Goal: Information Seeking & Learning: Find contact information

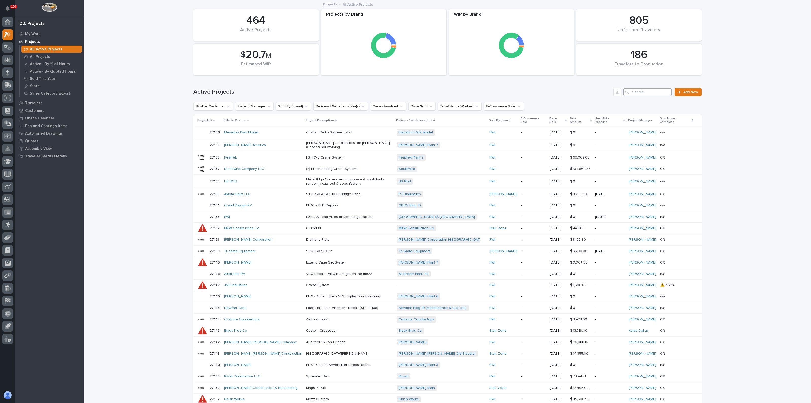
click at [635, 92] on input "Search" at bounding box center [647, 92] width 48 height 8
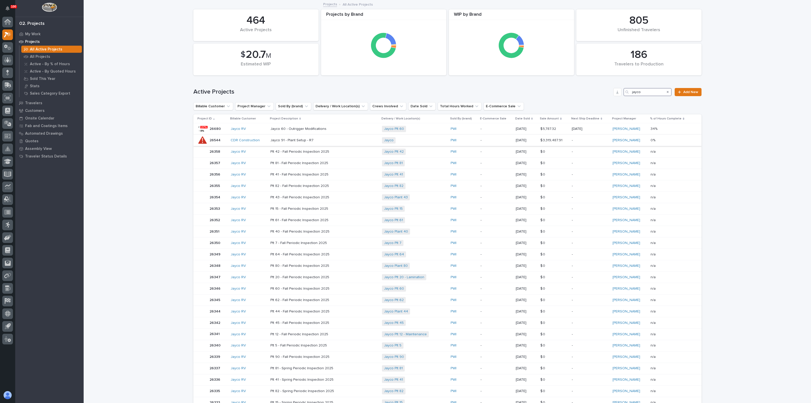
type input "jayco"
click at [312, 139] on p "Jayco 91 - Plant Setup - R7" at bounding box center [314, 140] width 89 height 4
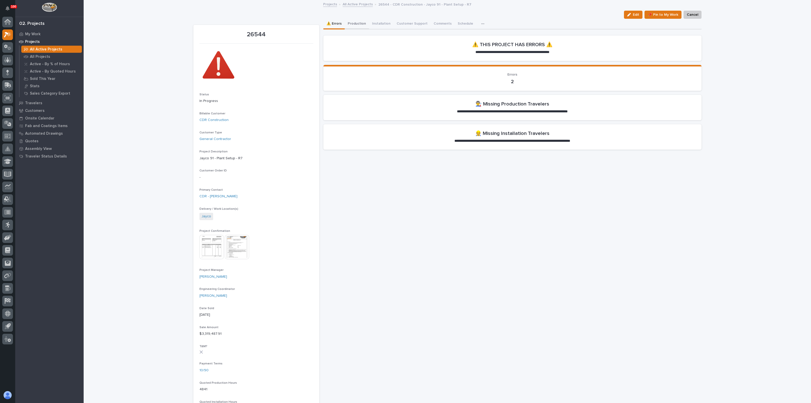
click at [355, 26] on button "Production" at bounding box center [357, 24] width 24 height 11
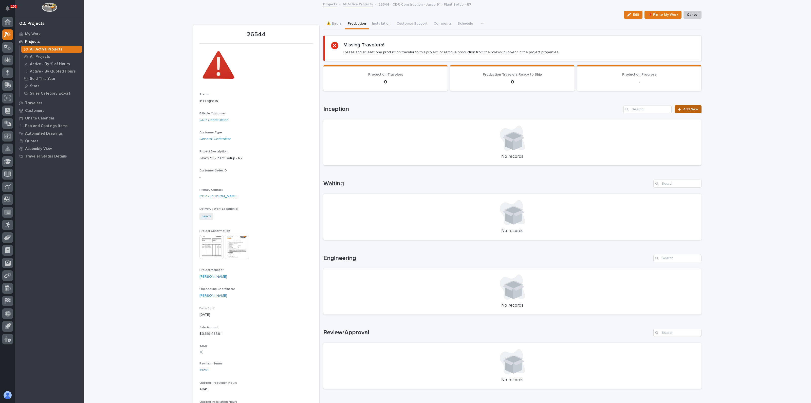
click at [684, 106] on link "Add New" at bounding box center [688, 109] width 27 height 8
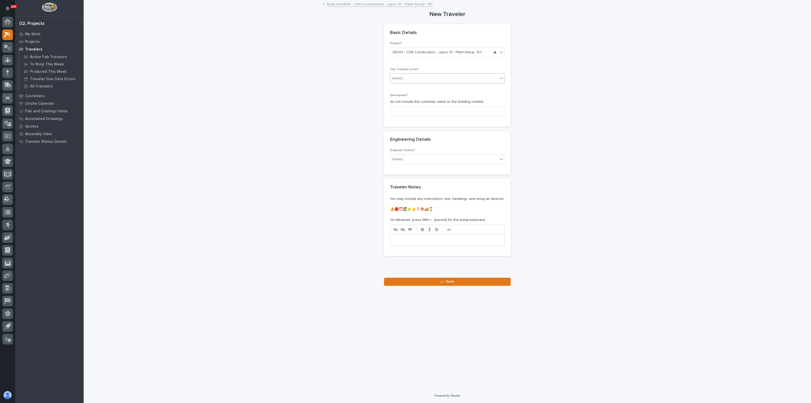
click at [414, 79] on div "Select..." at bounding box center [444, 78] width 108 height 8
click at [410, 85] on span "Production" at bounding box center [402, 88] width 20 height 6
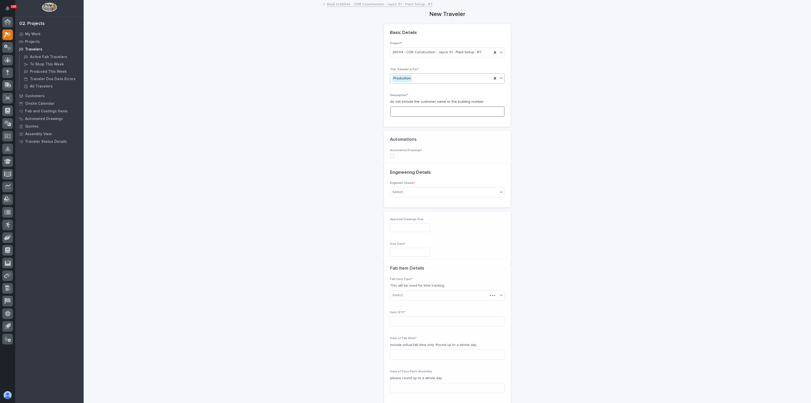
click at [409, 110] on input at bounding box center [447, 111] width 115 height 10
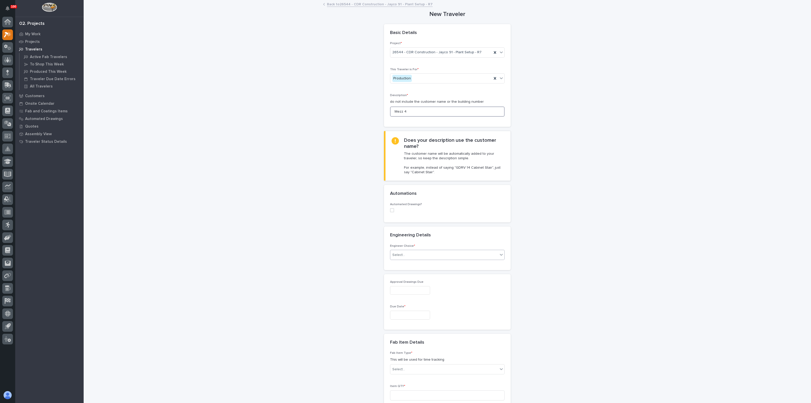
type input "Mezz 4"
click at [390, 256] on div "Select..." at bounding box center [444, 255] width 108 height 8
click at [403, 284] on div "I know who will draw this" at bounding box center [445, 281] width 114 height 9
click at [398, 336] on div "Select..." at bounding box center [398, 338] width 13 height 5
type input "****"
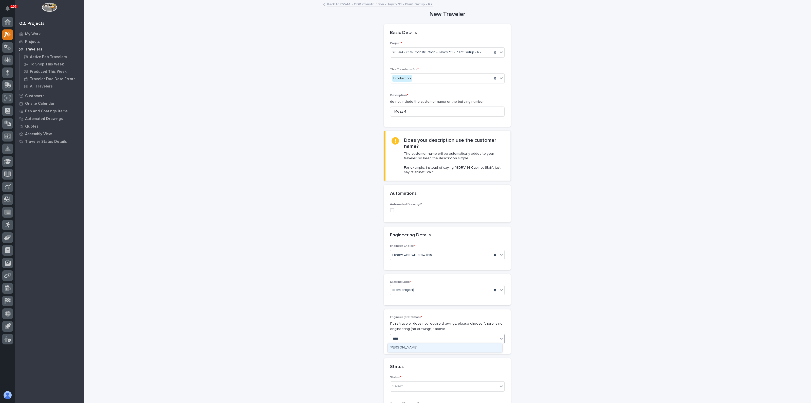
click at [410, 351] on div "John McGurn" at bounding box center [445, 347] width 114 height 9
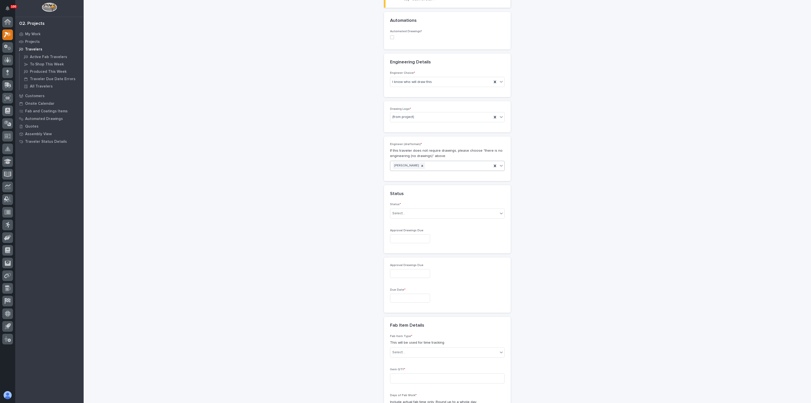
scroll to position [190, 0]
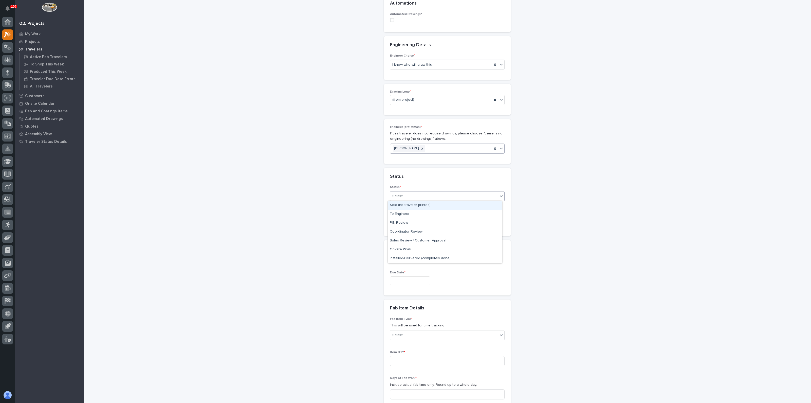
click at [407, 195] on div "Select..." at bounding box center [444, 196] width 108 height 8
click at [399, 214] on div "To Engineer" at bounding box center [445, 214] width 114 height 9
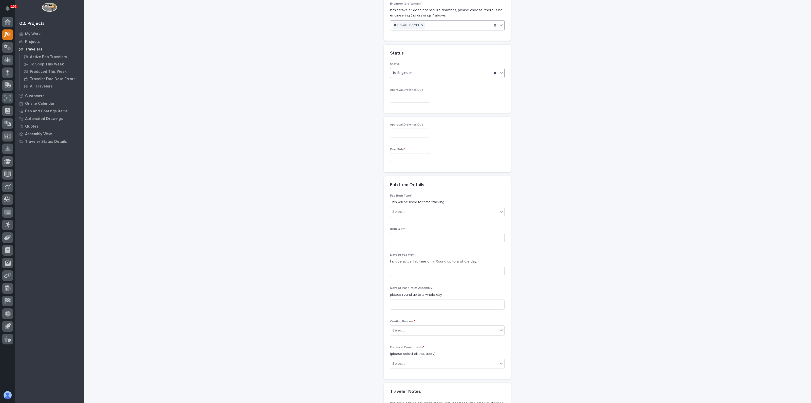
scroll to position [317, 0]
click at [396, 155] on input "text" at bounding box center [410, 154] width 40 height 9
click at [431, 73] on button "Next Month" at bounding box center [430, 74] width 8 height 8
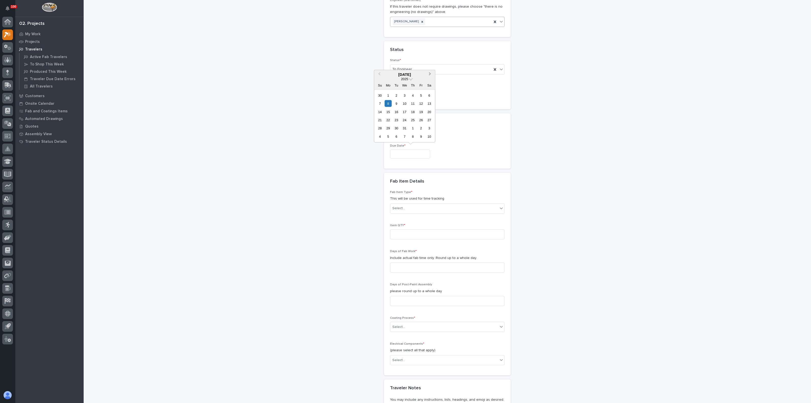
click at [430, 73] on span "Next Month" at bounding box center [430, 74] width 0 height 7
click at [387, 105] on div "9" at bounding box center [388, 103] width 7 height 7
type input "**********"
click at [403, 208] on div "Select..." at bounding box center [444, 208] width 108 height 8
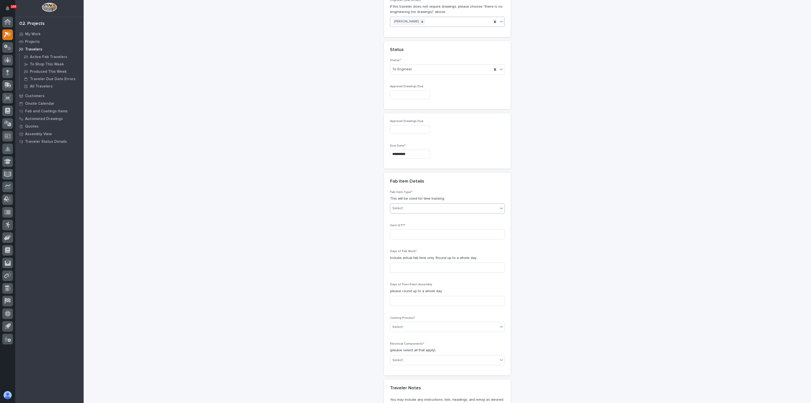
click at [403, 208] on div "Select..." at bounding box center [444, 208] width 108 height 8
click at [405, 208] on input "text" at bounding box center [405, 208] width 1 height 4
click at [408, 229] on div "Mezzanine Package" at bounding box center [445, 230] width 114 height 9
click at [386, 230] on div "Fab Item Type * This will be used for time tracking Mezzanine Package Item QTY …" at bounding box center [447, 282] width 127 height 185
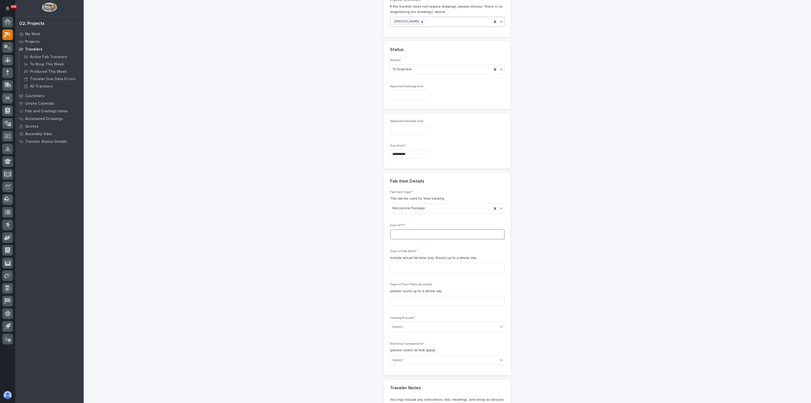
click at [398, 231] on input at bounding box center [447, 234] width 115 height 10
type input "1"
click at [408, 275] on div "Days of Fab Work * Include actual fab time only. Round up to a whole day." at bounding box center [447, 262] width 115 height 27
click at [409, 268] on input at bounding box center [447, 267] width 115 height 10
type input "8"
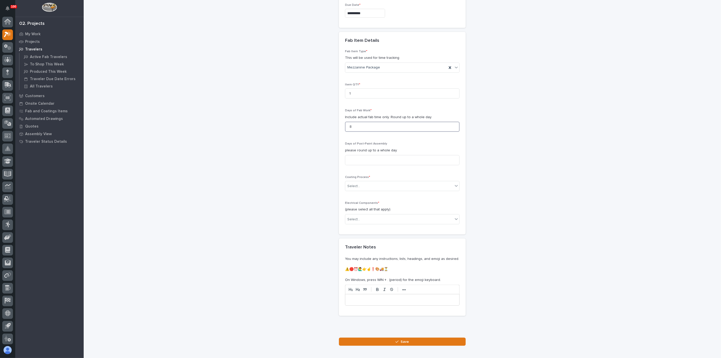
scroll to position [482, 0]
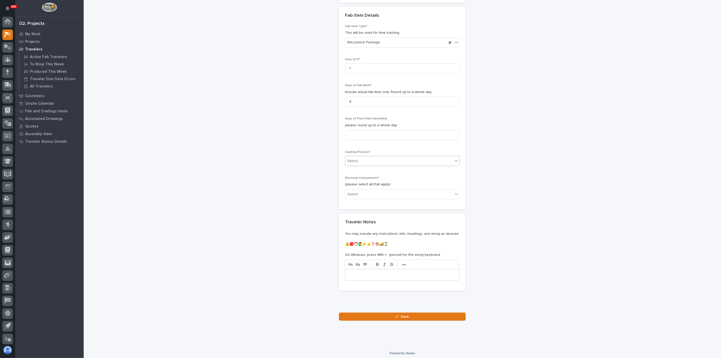
click at [364, 157] on div "Select..." at bounding box center [399, 161] width 108 height 8
click at [358, 179] on div "In-House Paint/Powder" at bounding box center [400, 177] width 114 height 9
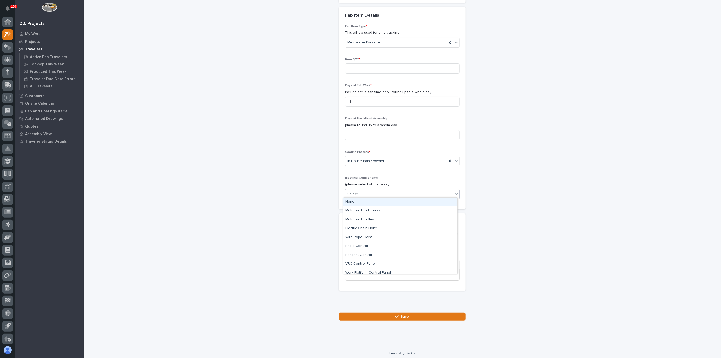
click at [356, 192] on div "Select..." at bounding box center [353, 194] width 13 height 5
click at [354, 200] on div "None" at bounding box center [400, 201] width 114 height 9
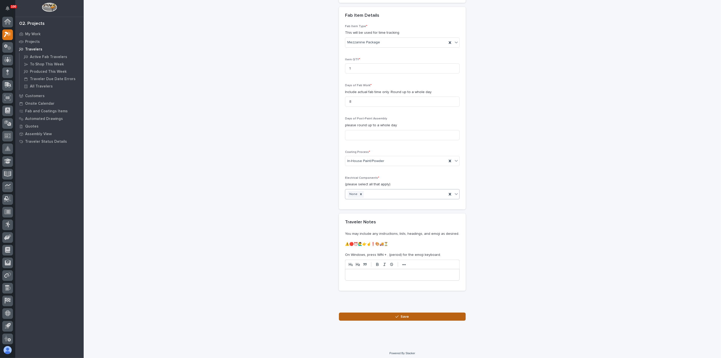
click at [369, 314] on button "Save" at bounding box center [402, 316] width 127 height 8
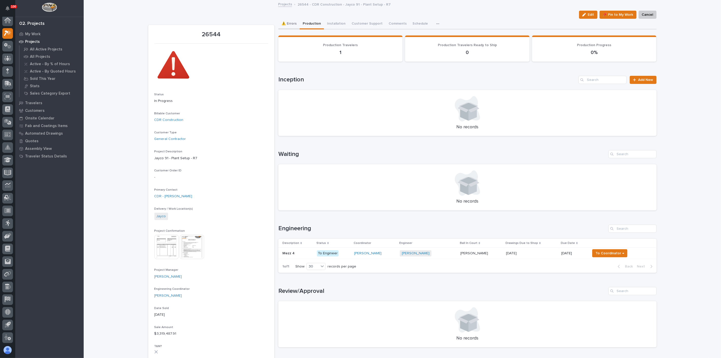
click at [291, 23] on button "⚠️ Errors" at bounding box center [288, 24] width 21 height 11
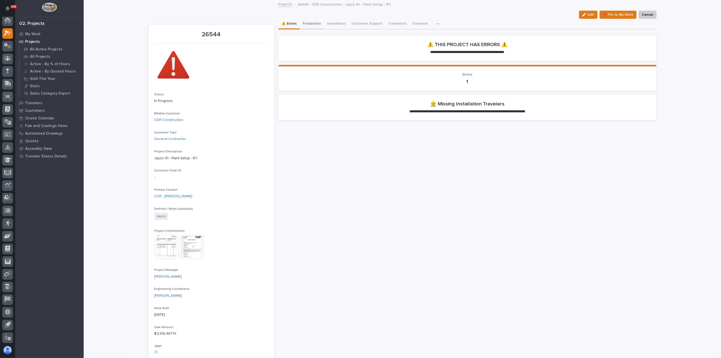
click at [305, 21] on button "Production" at bounding box center [312, 24] width 24 height 11
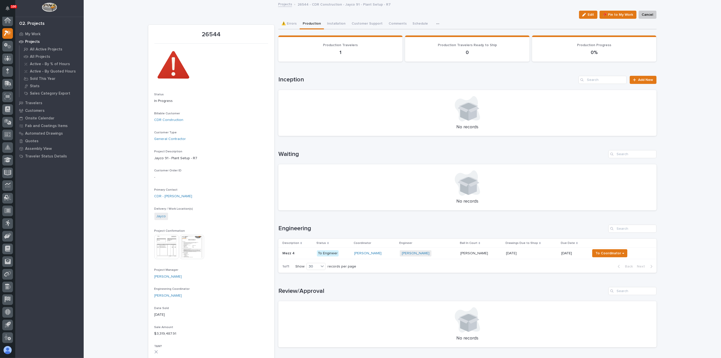
click at [373, 279] on div "Loading... Saving… Review/Approval No records" at bounding box center [467, 314] width 378 height 75
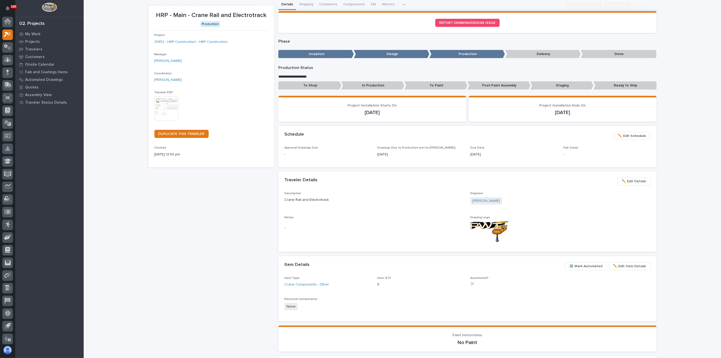
scroll to position [28, 0]
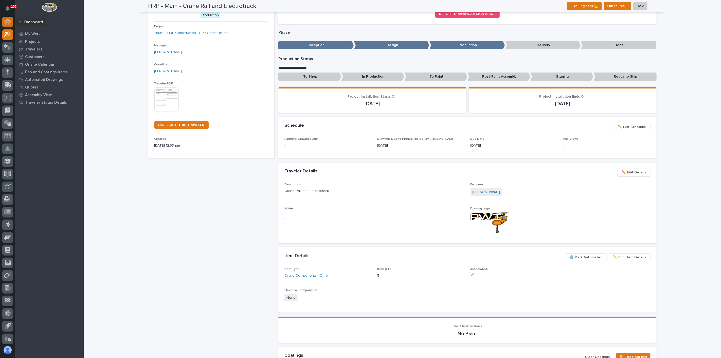
click at [7, 20] on icon at bounding box center [7, 20] width 7 height 3
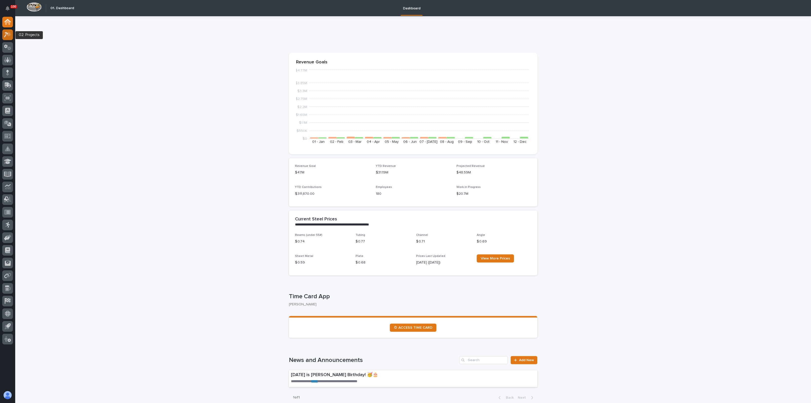
click at [9, 31] on div at bounding box center [7, 34] width 11 height 11
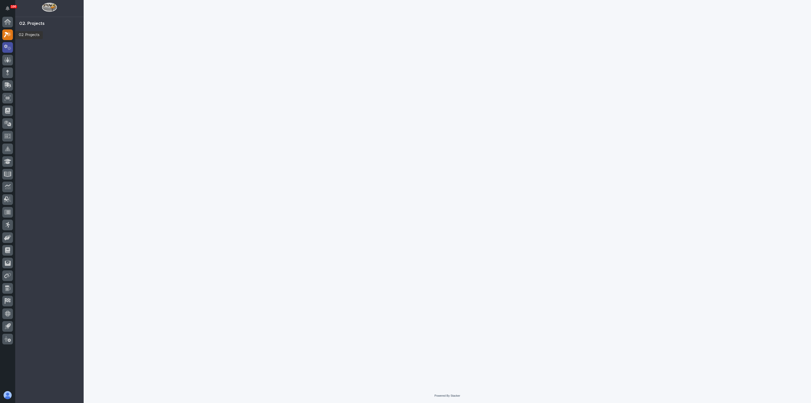
click at [8, 49] on icon at bounding box center [7, 47] width 7 height 6
click at [6, 20] on icon at bounding box center [7, 20] width 7 height 3
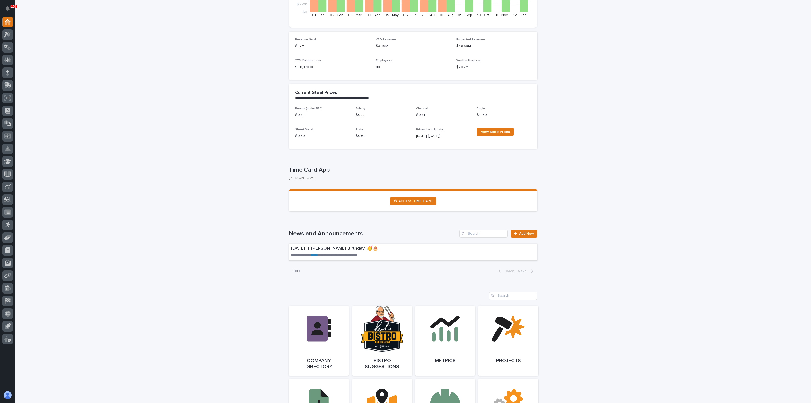
scroll to position [126, 0]
click at [313, 323] on link "Open Link" at bounding box center [319, 341] width 60 height 70
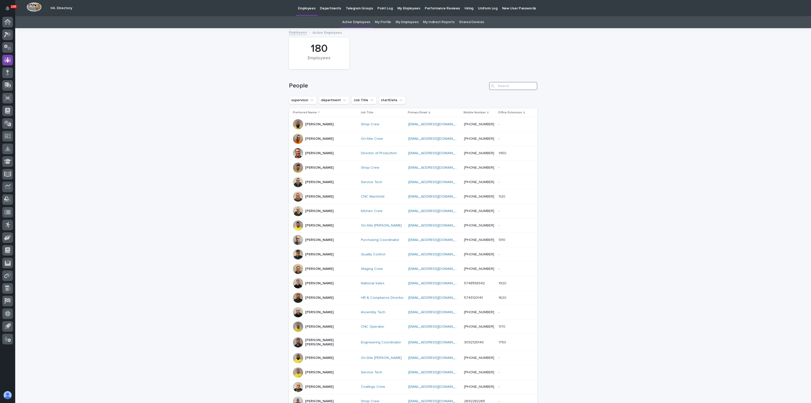
click at [504, 87] on input "Search" at bounding box center [513, 86] width 48 height 8
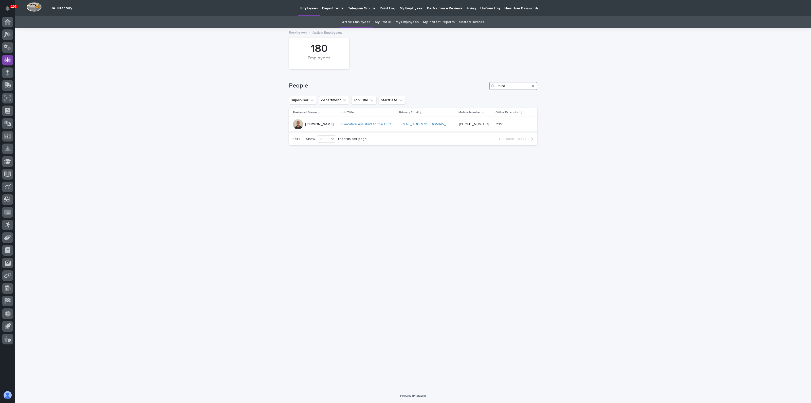
type input "mica"
click at [313, 123] on p "[PERSON_NAME]" at bounding box center [319, 124] width 28 height 4
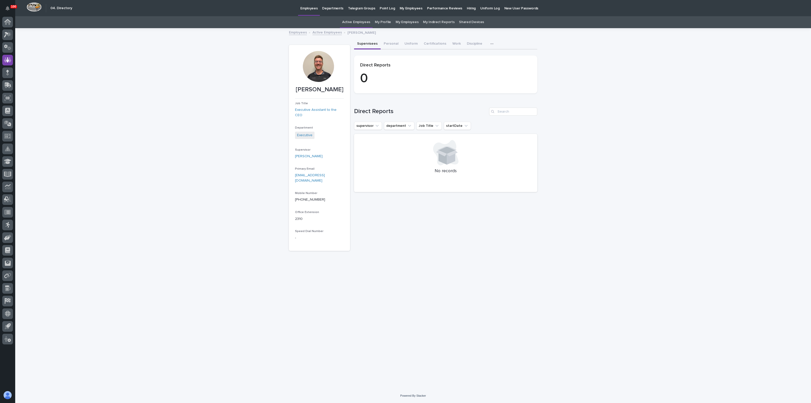
click at [319, 66] on div at bounding box center [318, 66] width 31 height 31
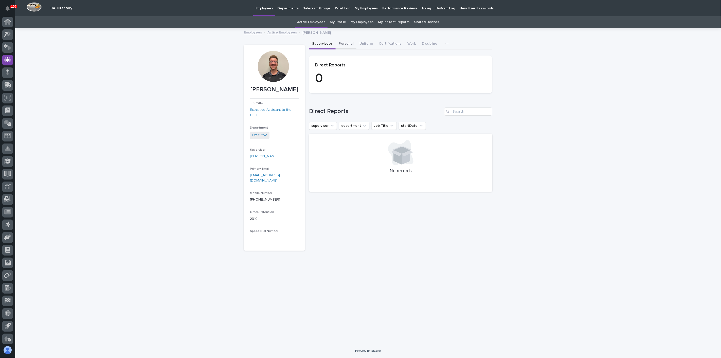
click at [341, 41] on button "Personal" at bounding box center [346, 44] width 21 height 11
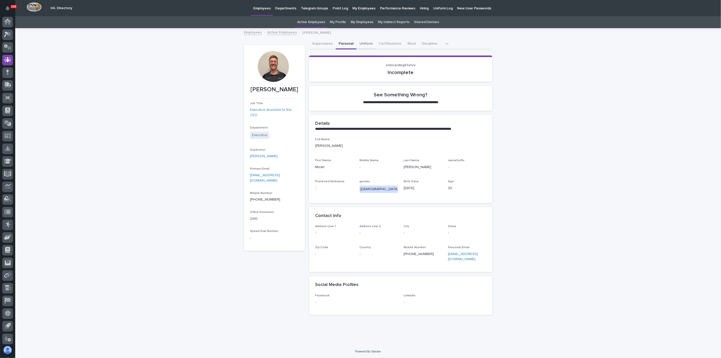
scroll to position [1, 0]
click at [362, 45] on button "Uniform" at bounding box center [365, 44] width 19 height 11
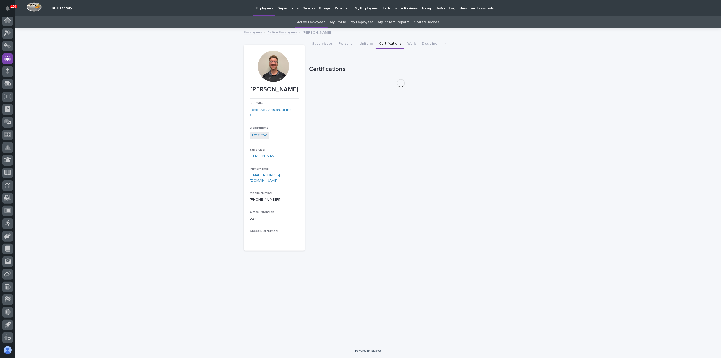
click at [384, 44] on button "Certifications" at bounding box center [390, 44] width 29 height 11
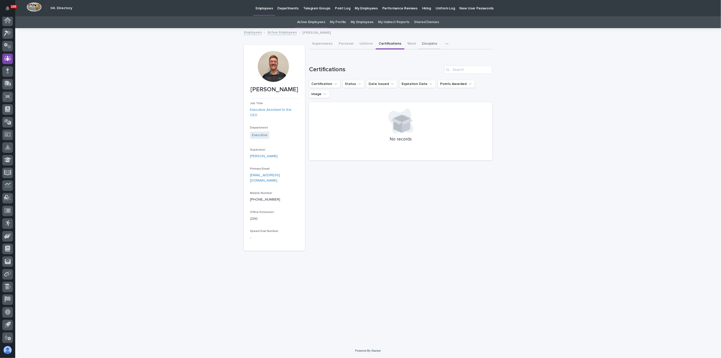
click at [413, 42] on div "Supervisees Personal Uniform Certifications Work Discipline Assessment Plaque" at bounding box center [400, 44] width 183 height 11
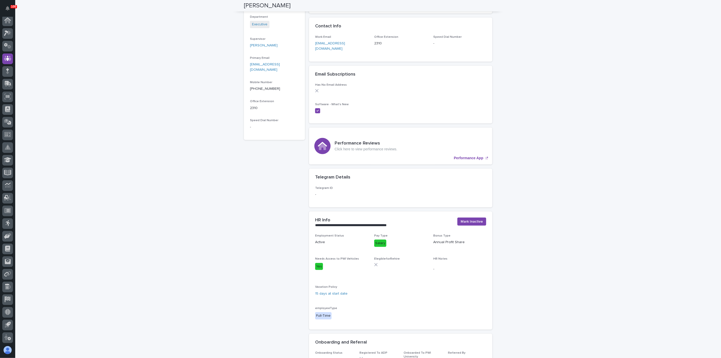
scroll to position [113, 0]
drag, startPoint x: 290, startPoint y: 69, endPoint x: 282, endPoint y: 70, distance: 7.5
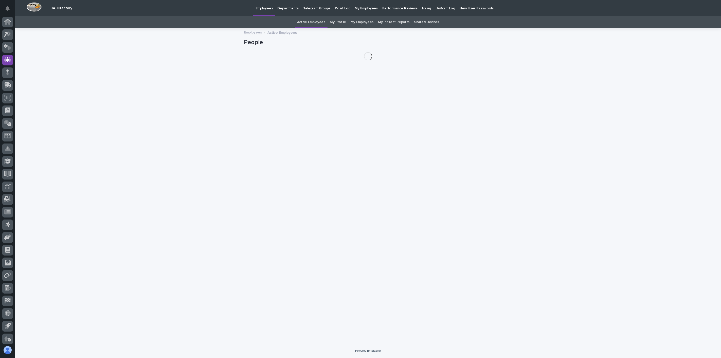
scroll to position [1, 0]
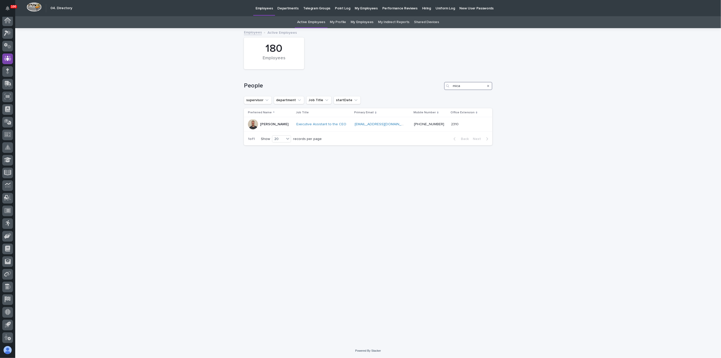
drag, startPoint x: 452, startPoint y: 87, endPoint x: 407, endPoint y: 89, distance: 44.9
click at [407, 89] on div "People mica" at bounding box center [368, 86] width 248 height 8
type input "sid"
click at [263, 136] on div "[PERSON_NAME]" at bounding box center [274, 138] width 28 height 5
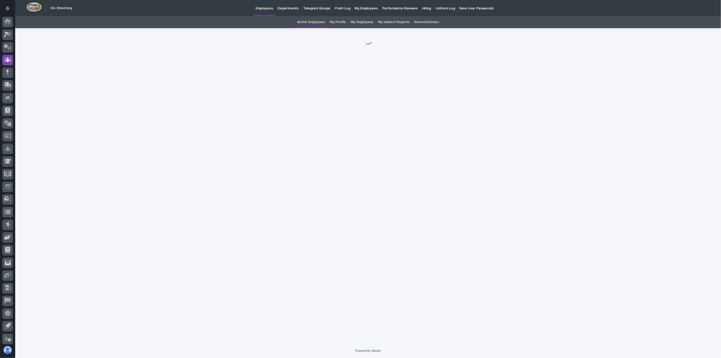
scroll to position [1, 0]
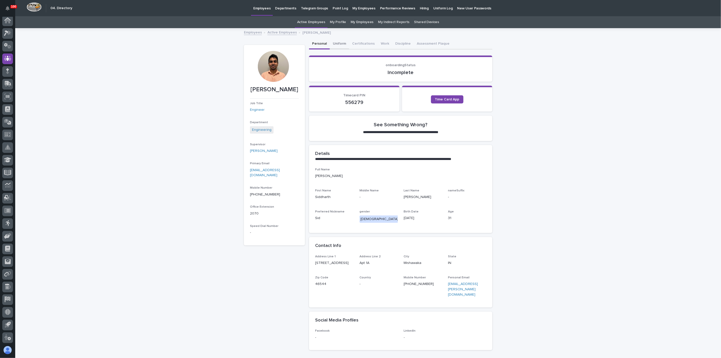
click at [338, 43] on button "Uniform" at bounding box center [339, 44] width 19 height 11
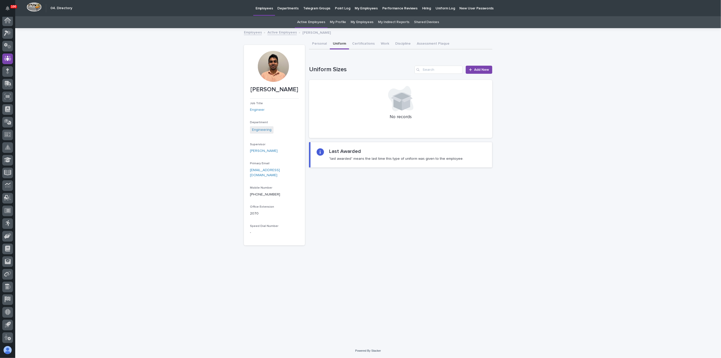
drag, startPoint x: 112, startPoint y: 172, endPoint x: 118, endPoint y: 172, distance: 5.3
click at [112, 172] on div "Loading... Saving… Loading... Saving… [PERSON_NAME] [PERSON_NAME] Job Title Eng…" at bounding box center [367, 186] width 705 height 315
click at [325, 43] on button "Personal" at bounding box center [319, 44] width 21 height 11
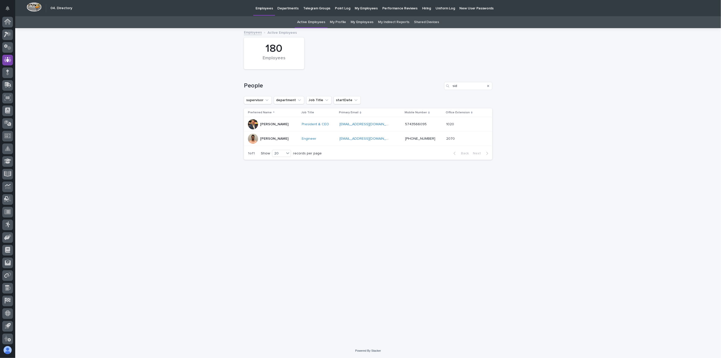
scroll to position [1, 0]
drag, startPoint x: 478, startPoint y: 86, endPoint x: 422, endPoint y: 88, distance: 56.3
click at [422, 88] on div "People sid" at bounding box center [368, 86] width 248 height 8
click at [273, 126] on p "[PERSON_NAME]" at bounding box center [274, 124] width 28 height 4
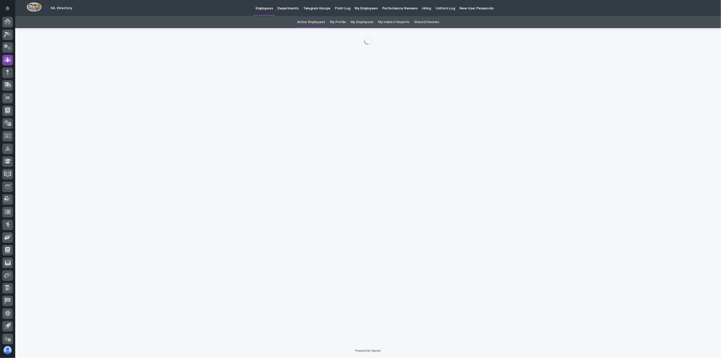
scroll to position [1, 0]
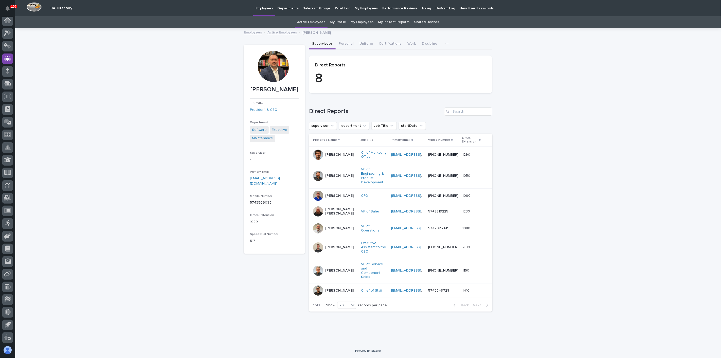
click at [330, 245] on p "[PERSON_NAME]" at bounding box center [339, 247] width 28 height 4
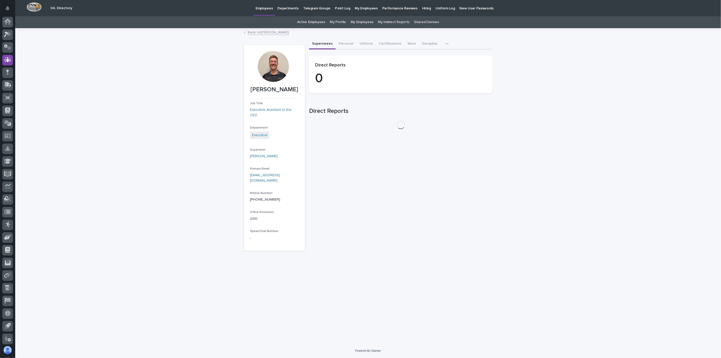
scroll to position [1, 0]
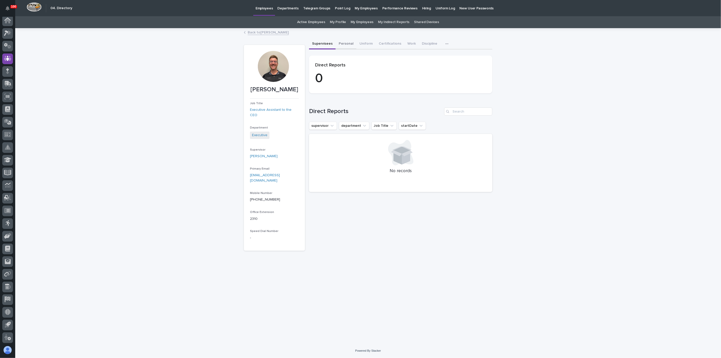
click at [342, 42] on button "Personal" at bounding box center [346, 44] width 21 height 11
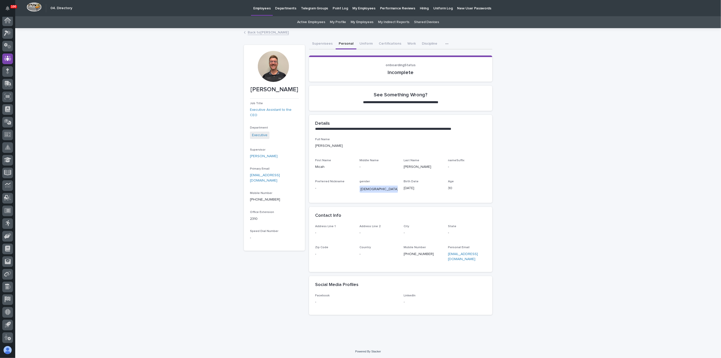
click at [351, 44] on button "Personal" at bounding box center [346, 44] width 21 height 11
click at [359, 44] on button "Uniform" at bounding box center [365, 44] width 19 height 11
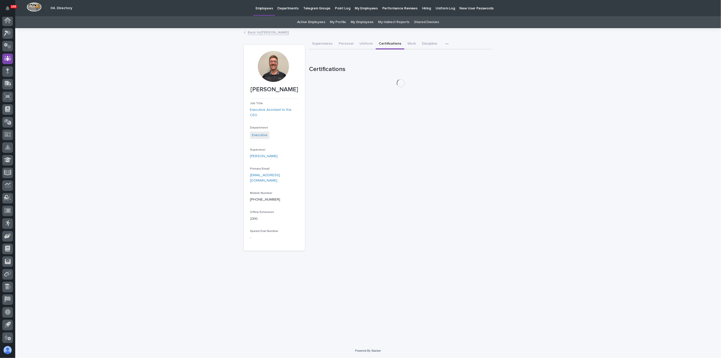
click at [383, 44] on button "Certifications" at bounding box center [390, 44] width 29 height 11
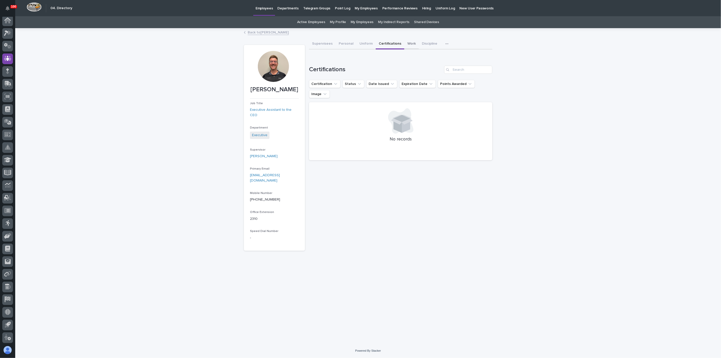
click at [407, 44] on button "Work" at bounding box center [411, 44] width 14 height 11
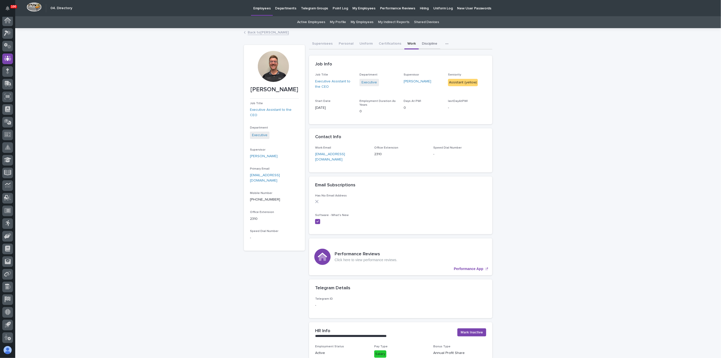
click at [423, 44] on button "Discipline" at bounding box center [430, 44] width 22 height 11
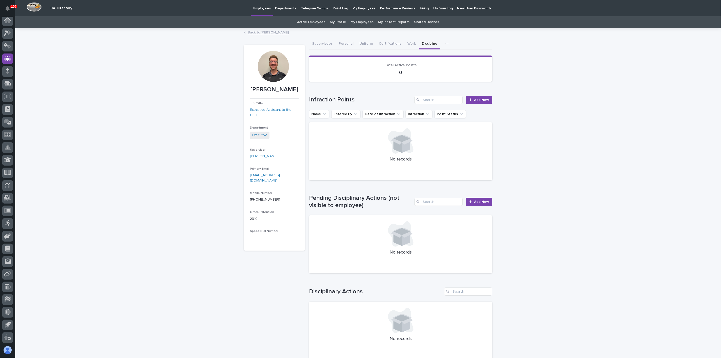
click at [555, 122] on div "Loading... Saving… Loading... Saving… [PERSON_NAME] [PERSON_NAME] Job Title Exe…" at bounding box center [367, 209] width 705 height 361
drag, startPoint x: 552, startPoint y: 124, endPoint x: 542, endPoint y: 125, distance: 9.6
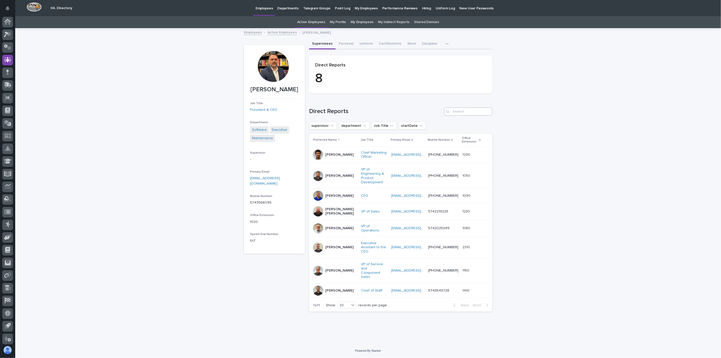
scroll to position [1, 0]
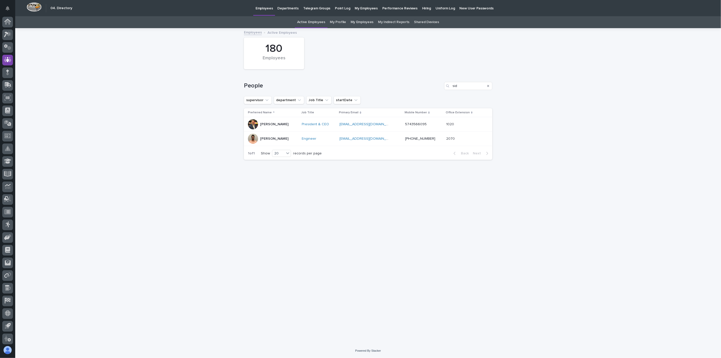
scroll to position [1, 0]
click at [209, 111] on div "Loading... Saving… Loading... Saving… 180 Employees People sid supervisor depar…" at bounding box center [367, 186] width 705 height 315
